Goal: Navigation & Orientation: Find specific page/section

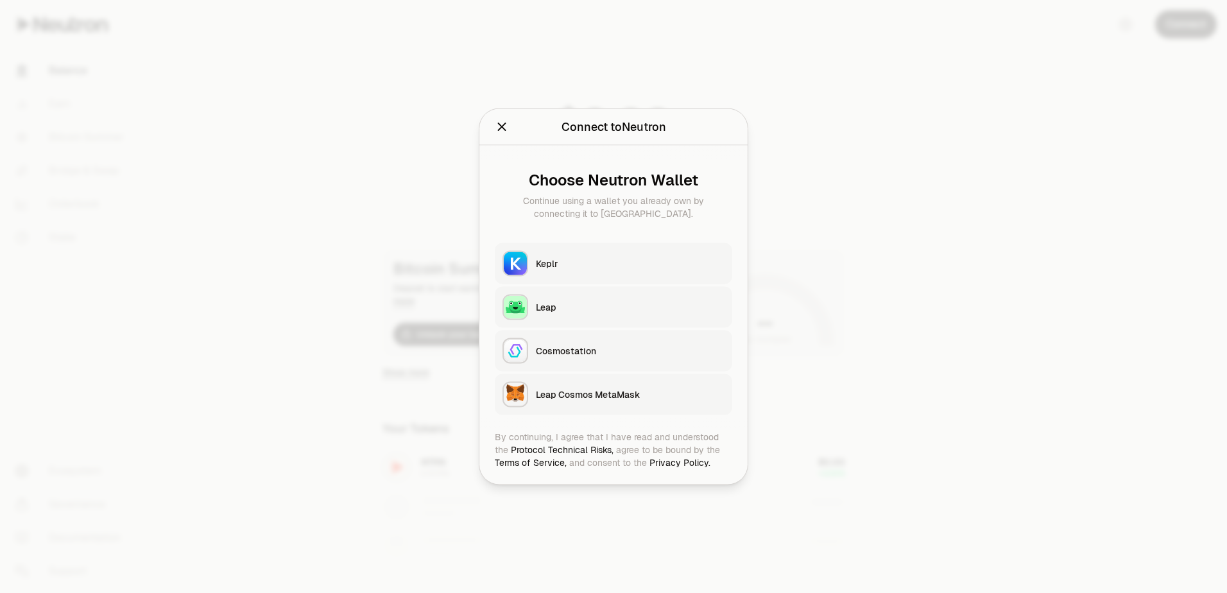
click at [590, 277] on button "Keplr" at bounding box center [613, 263] width 237 height 41
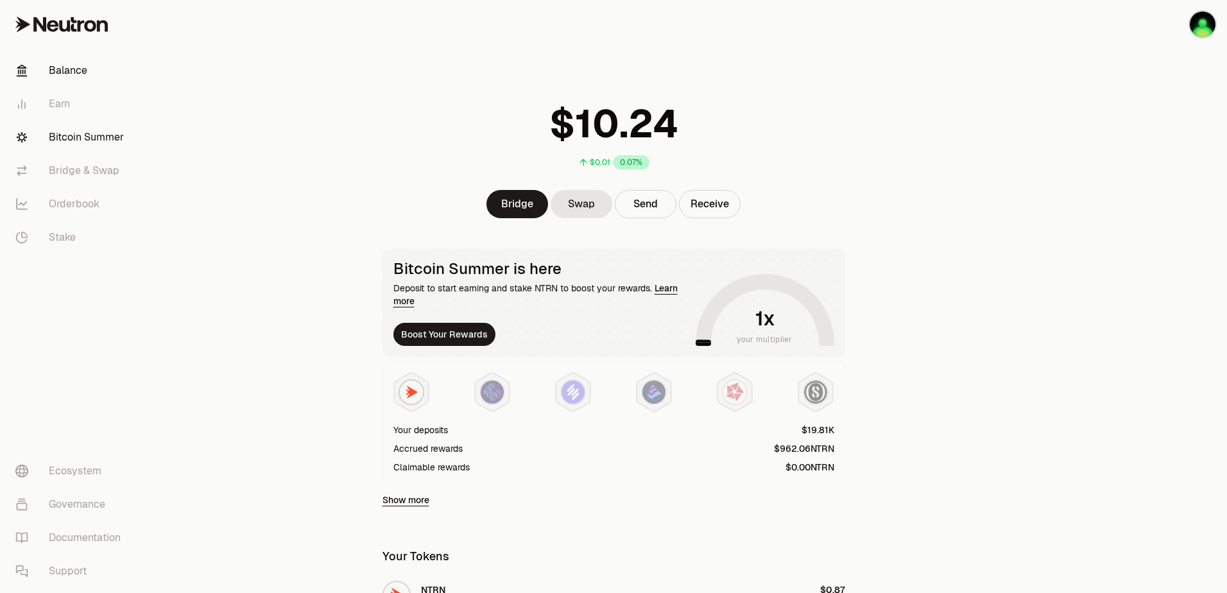
click at [89, 136] on link "Bitcoin Summer" at bounding box center [71, 137] width 133 height 33
click at [83, 127] on link "Bitcoin Summer" at bounding box center [71, 137] width 133 height 33
